Goal: Find specific page/section: Find specific page/section

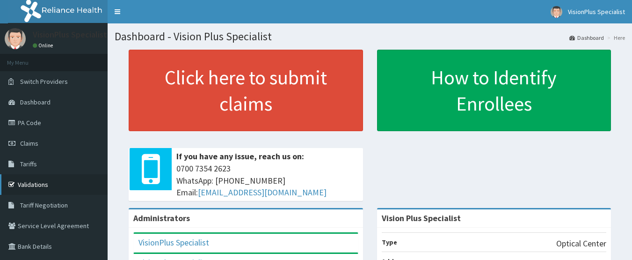
click at [35, 177] on link "Validations" at bounding box center [54, 184] width 108 height 21
click at [35, 175] on link "Validations" at bounding box center [54, 184] width 108 height 21
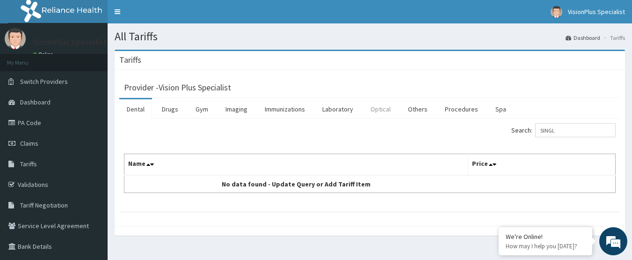
type input "SINGL"
click at [383, 112] on link "Optical" at bounding box center [380, 109] width 35 height 20
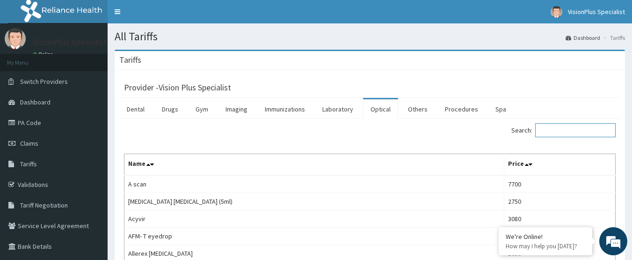
click at [561, 131] on input "Search:" at bounding box center [575, 130] width 80 height 14
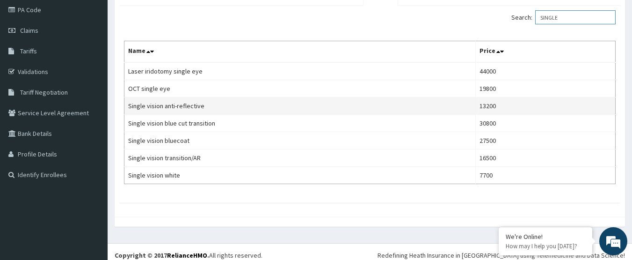
scroll to position [120, 0]
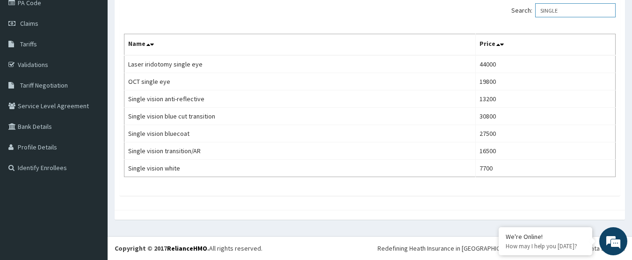
type input "SINGLE"
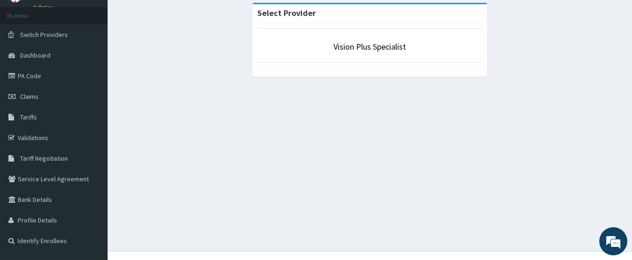
scroll to position [16, 0]
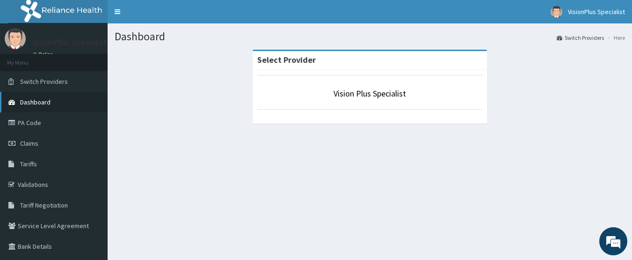
click at [46, 101] on span "Dashboard" at bounding box center [35, 102] width 30 height 8
click at [47, 100] on span "Dashboard" at bounding box center [35, 102] width 30 height 8
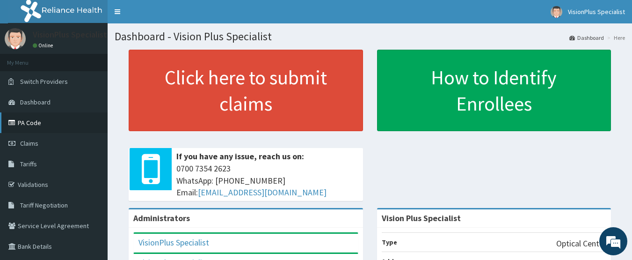
click at [40, 122] on link "PA Code" at bounding box center [54, 122] width 108 height 21
